Goal: Task Accomplishment & Management: Use online tool/utility

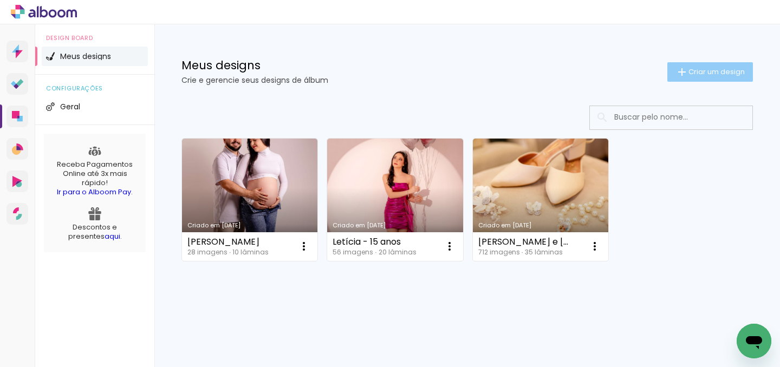
click at [716, 68] on span "Criar um design" at bounding box center [717, 71] width 56 height 7
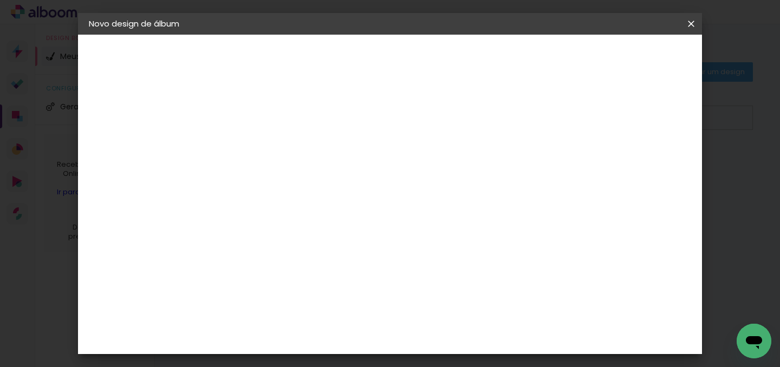
click at [266, 150] on input at bounding box center [266, 145] width 0 height 17
type input "[PERSON_NAME] e [PERSON_NAME]"
type paper-input "[PERSON_NAME] e [PERSON_NAME]"
click at [0, 0] on slot "Avançar" at bounding box center [0, 0] width 0 height 0
click at [348, 210] on input at bounding box center [293, 206] width 109 height 14
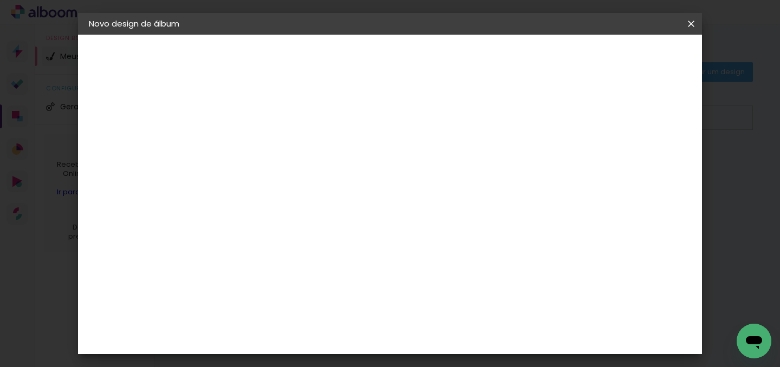
type input "sch"
type paper-input "sch"
click at [331, 239] on paper-item "Schlosser" at bounding box center [282, 245] width 95 height 24
click at [440, 173] on paper-item "Tamanho Livre" at bounding box center [392, 165] width 96 height 24
click at [299, 127] on div "Fornecedor Escolha um fornecedor ou avance com o tamanho livre. Voltar Avançar" at bounding box center [337, 81] width 237 height 92
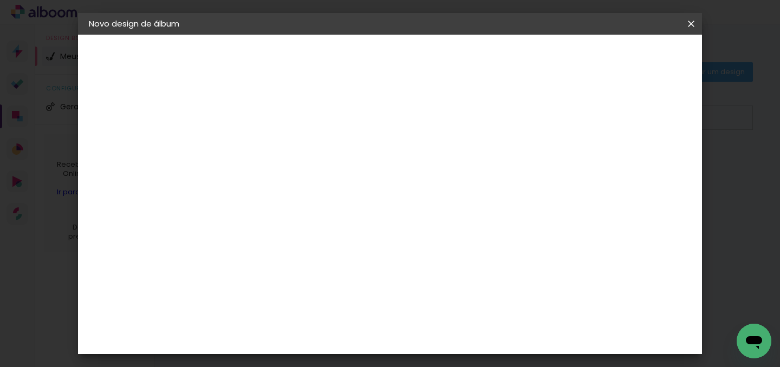
click at [308, 248] on paper-item "Schlosser" at bounding box center [282, 245] width 95 height 24
click at [0, 0] on slot "Avançar" at bounding box center [0, 0] width 0 height 0
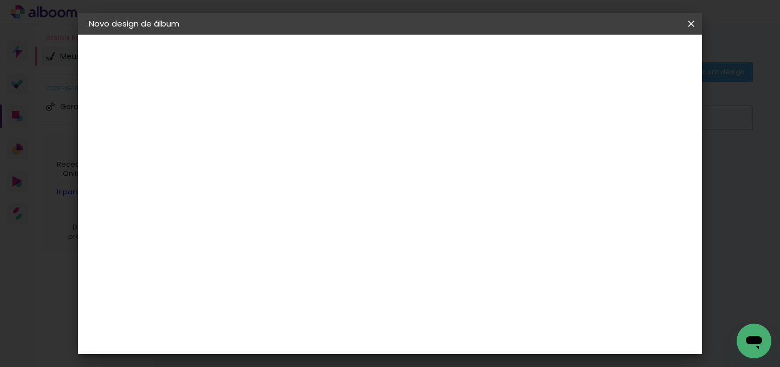
click at [515, 64] on paper-button "Iniciar design" at bounding box center [483, 61] width 63 height 26
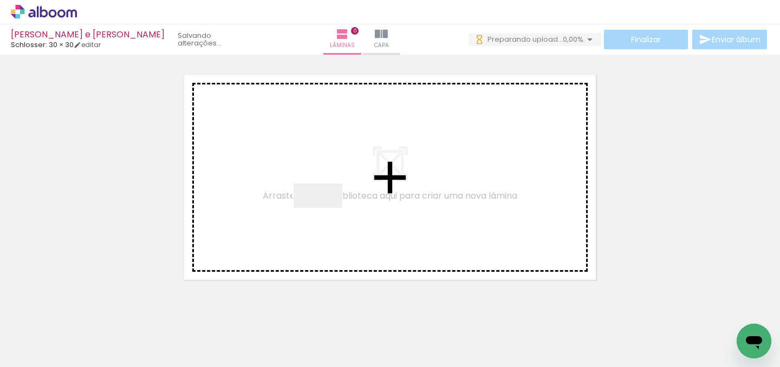
drag, startPoint x: 117, startPoint y: 336, endPoint x: 326, endPoint y: 216, distance: 241.0
click at [326, 216] on quentale-workspace at bounding box center [390, 183] width 780 height 367
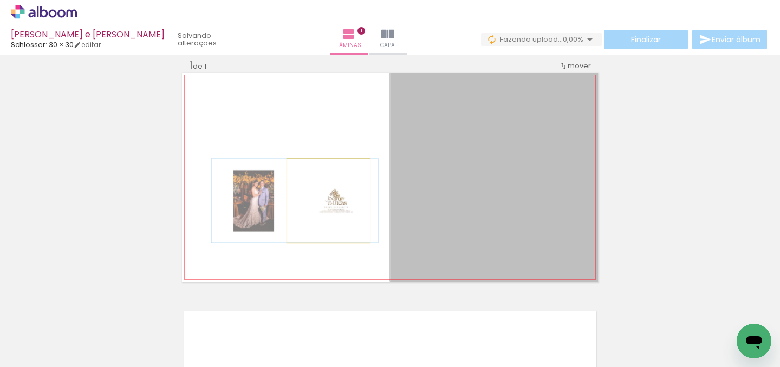
drag, startPoint x: 479, startPoint y: 218, endPoint x: 325, endPoint y: 201, distance: 154.9
click at [325, 201] on quentale-layouter at bounding box center [390, 178] width 416 height 210
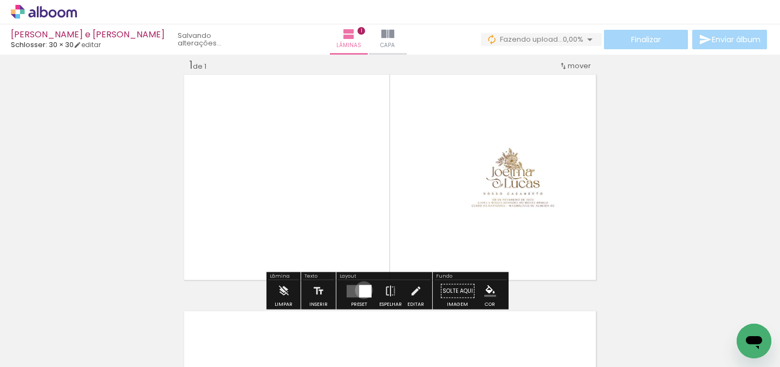
click at [361, 290] on div at bounding box center [365, 291] width 12 height 12
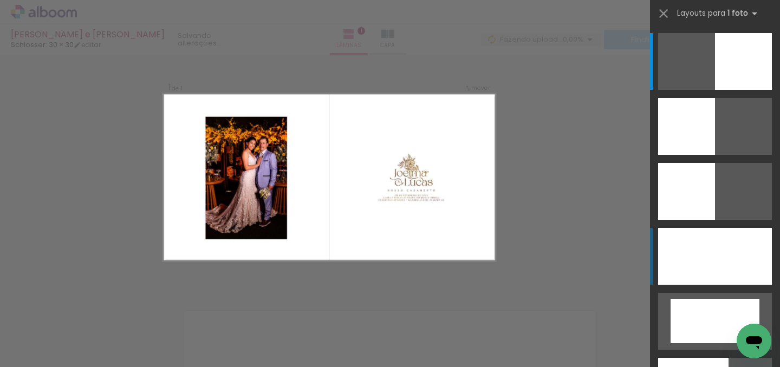
click at [692, 254] on div at bounding box center [715, 256] width 114 height 57
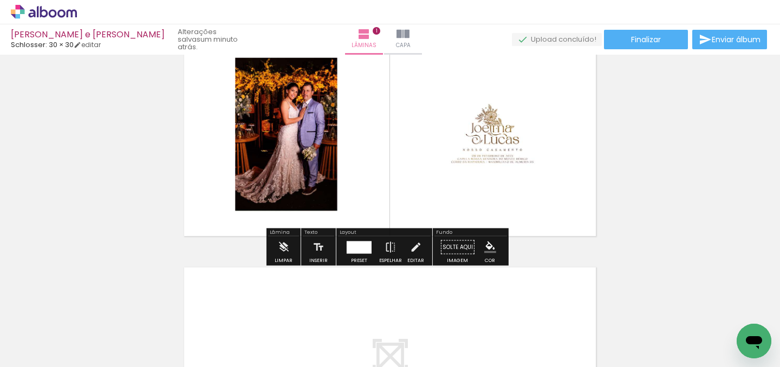
scroll to position [99, 0]
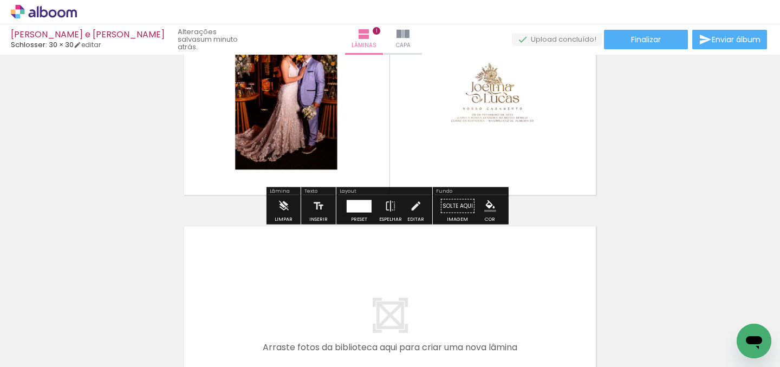
click at [502, 255] on quentale-layouter at bounding box center [390, 329] width 416 height 210
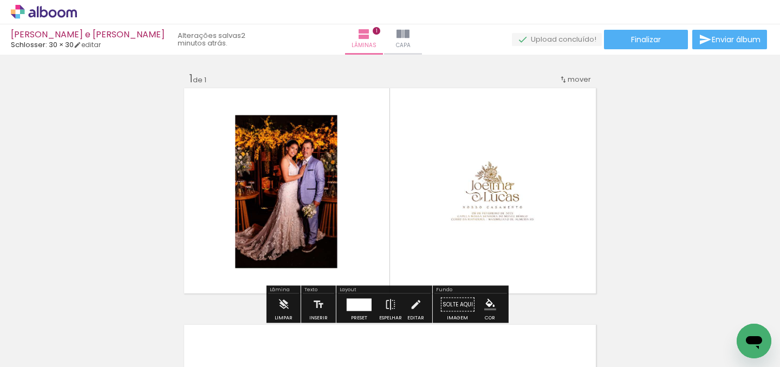
scroll to position [224, 0]
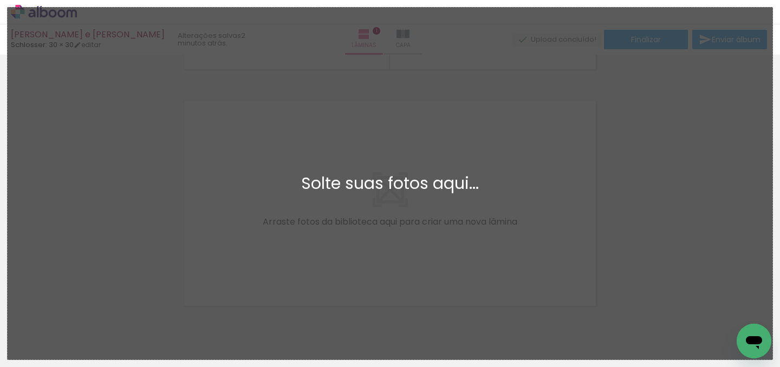
click at [503, 163] on div "Adicionar Fotos Solte suas fotos aqui..." at bounding box center [390, 184] width 765 height 352
click at [685, 222] on div "Adicionar Fotos Solte suas fotos aqui..." at bounding box center [390, 184] width 765 height 352
click at [668, 150] on div "Adicionar Fotos Solte suas fotos aqui..." at bounding box center [390, 184] width 765 height 352
click at [671, 151] on div "Adicionar Fotos Solte suas fotos aqui..." at bounding box center [390, 184] width 765 height 352
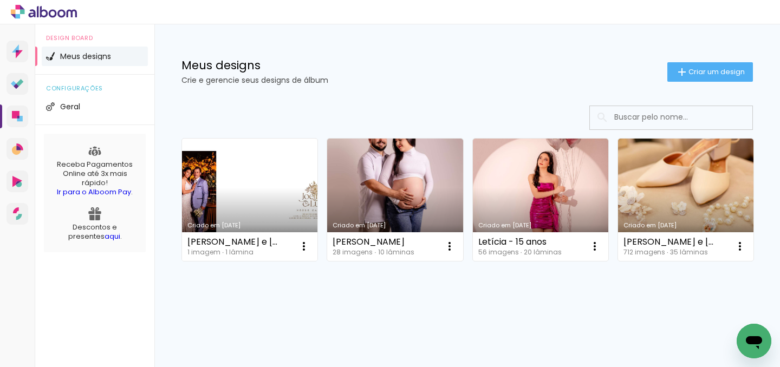
click at [270, 208] on link "Criado em [DATE]" at bounding box center [249, 200] width 135 height 122
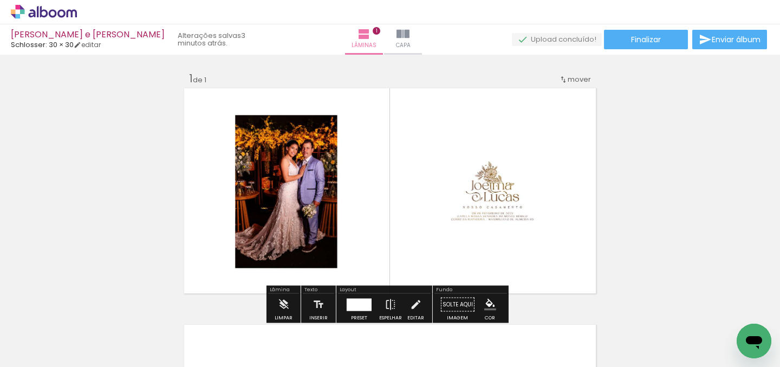
click at [28, 350] on span "Adicionar Fotos" at bounding box center [38, 353] width 33 height 12
click at [0, 0] on input "file" at bounding box center [0, 0] width 0 height 0
click at [25, 347] on span "Adicionar Fotos" at bounding box center [38, 353] width 33 height 12
click at [0, 0] on input "file" at bounding box center [0, 0] width 0 height 0
click at [44, 360] on span "Adicionar Fotos" at bounding box center [38, 361] width 33 height 12
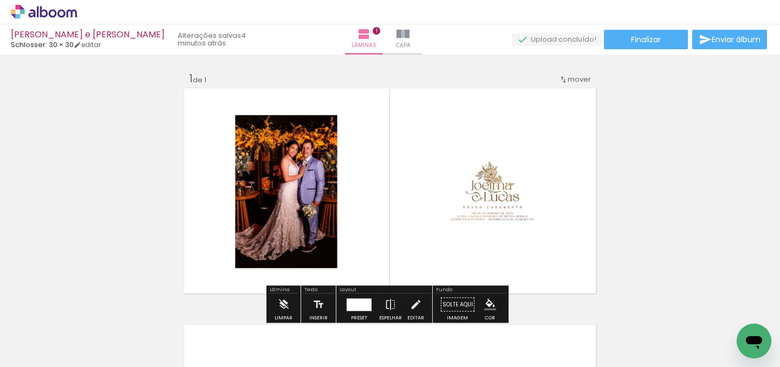
click at [0, 0] on input "file" at bounding box center [0, 0] width 0 height 0
click at [30, 357] on span "Adicionar Fotos" at bounding box center [38, 361] width 33 height 12
click at [0, 0] on input "file" at bounding box center [0, 0] width 0 height 0
